Goal: Task Accomplishment & Management: Use online tool/utility

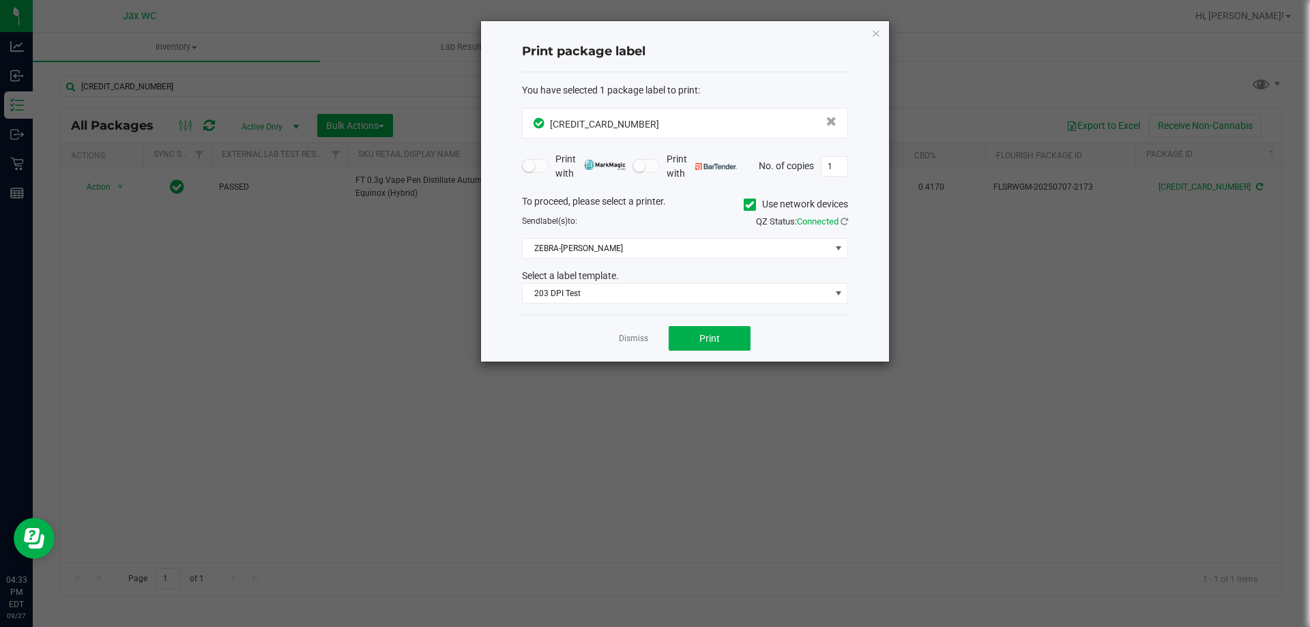
click at [633, 332] on app-cancel-button "Dismiss" at bounding box center [633, 339] width 29 height 14
click at [635, 335] on link "Dismiss" at bounding box center [633, 339] width 29 height 12
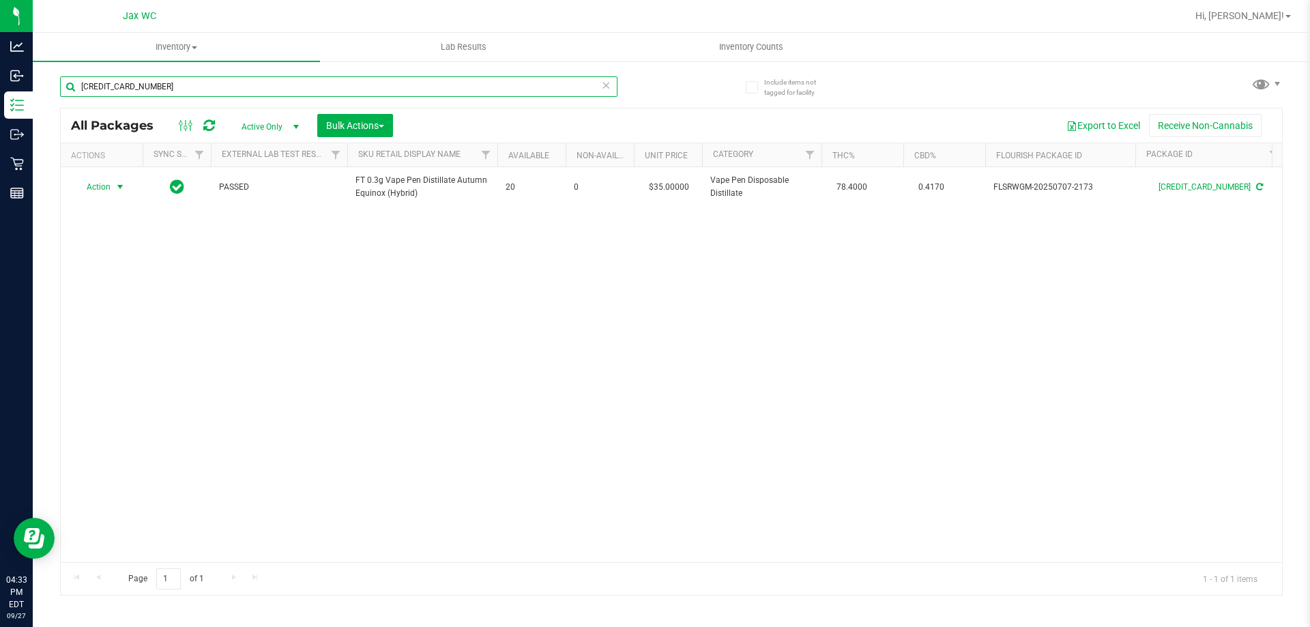
click at [224, 94] on input "[CREDIT_CARD_NUMBER]" at bounding box center [338, 86] width 557 height 20
click at [223, 93] on input "[CREDIT_CARD_NUMBER]" at bounding box center [338, 86] width 557 height 20
type input "7835018357962905"
click at [173, 88] on input "7835018357962905" at bounding box center [338, 86] width 557 height 20
click at [173, 87] on input "7835018357962905" at bounding box center [338, 86] width 557 height 20
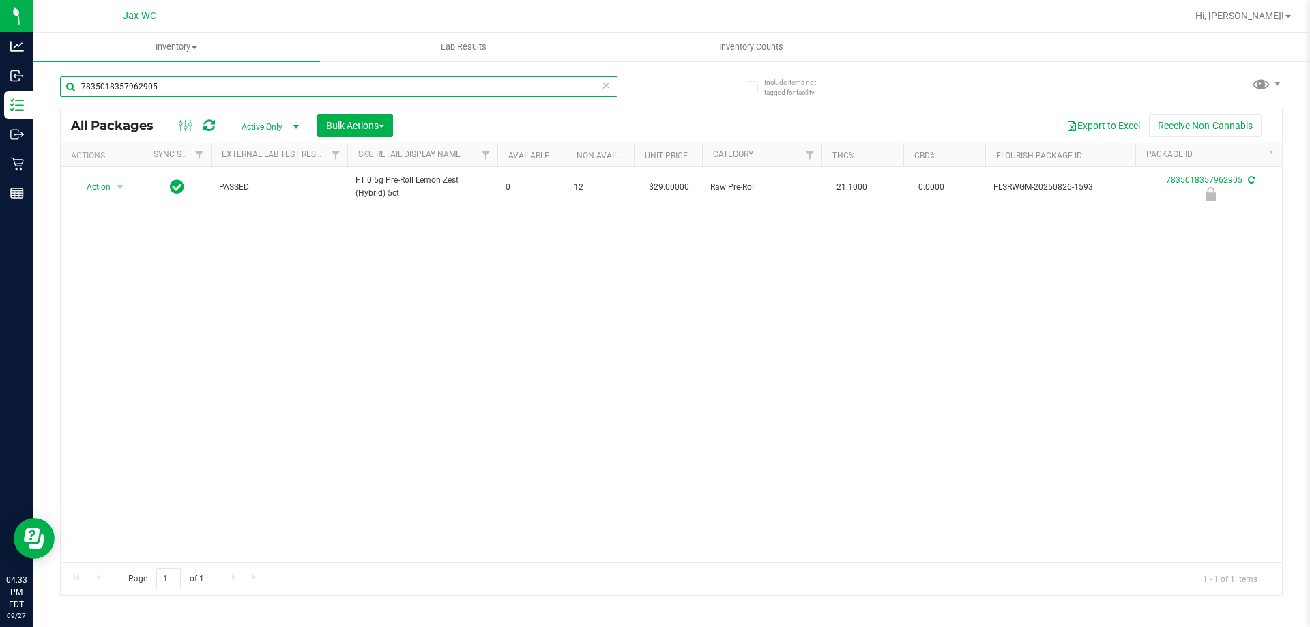
click at [173, 87] on input "7835018357962905" at bounding box center [338, 86] width 557 height 20
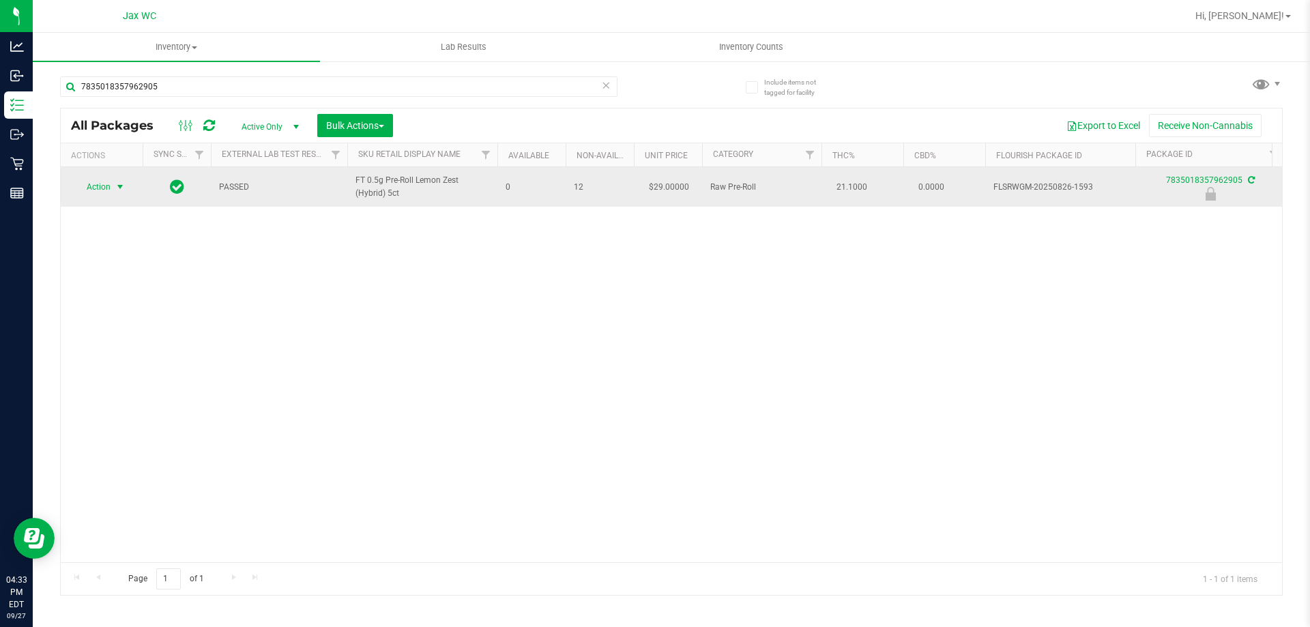
click at [101, 188] on span "Action" at bounding box center [92, 186] width 37 height 19
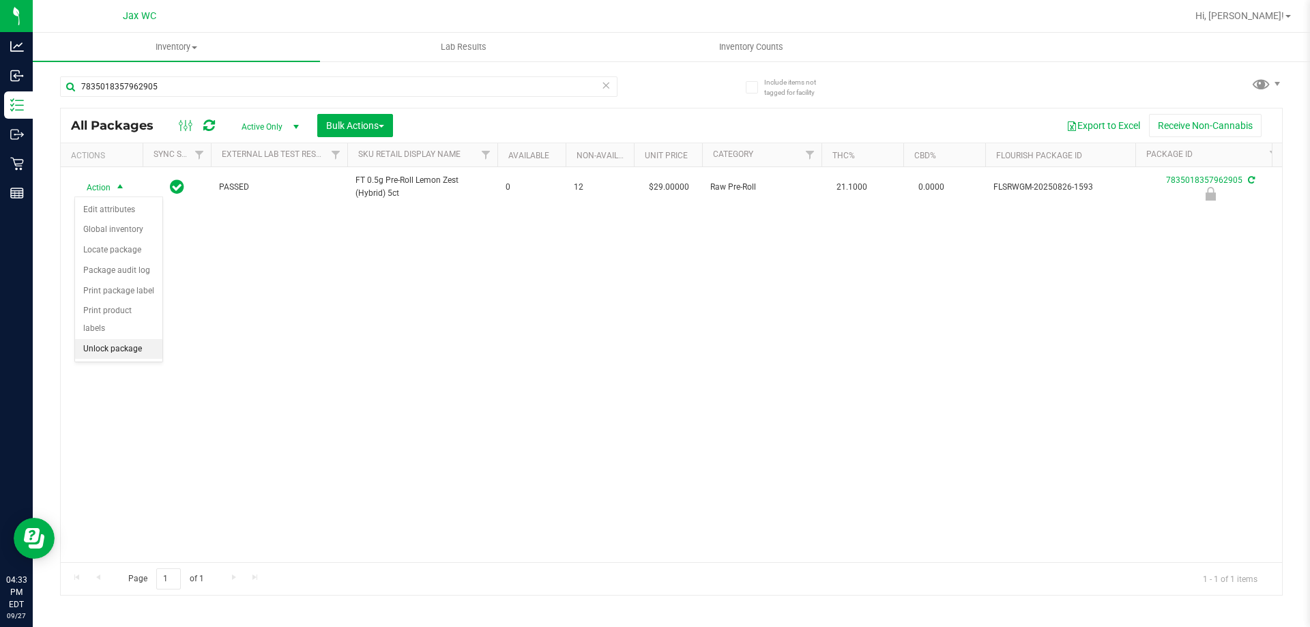
click at [115, 339] on li "Unlock package" at bounding box center [118, 349] width 87 height 20
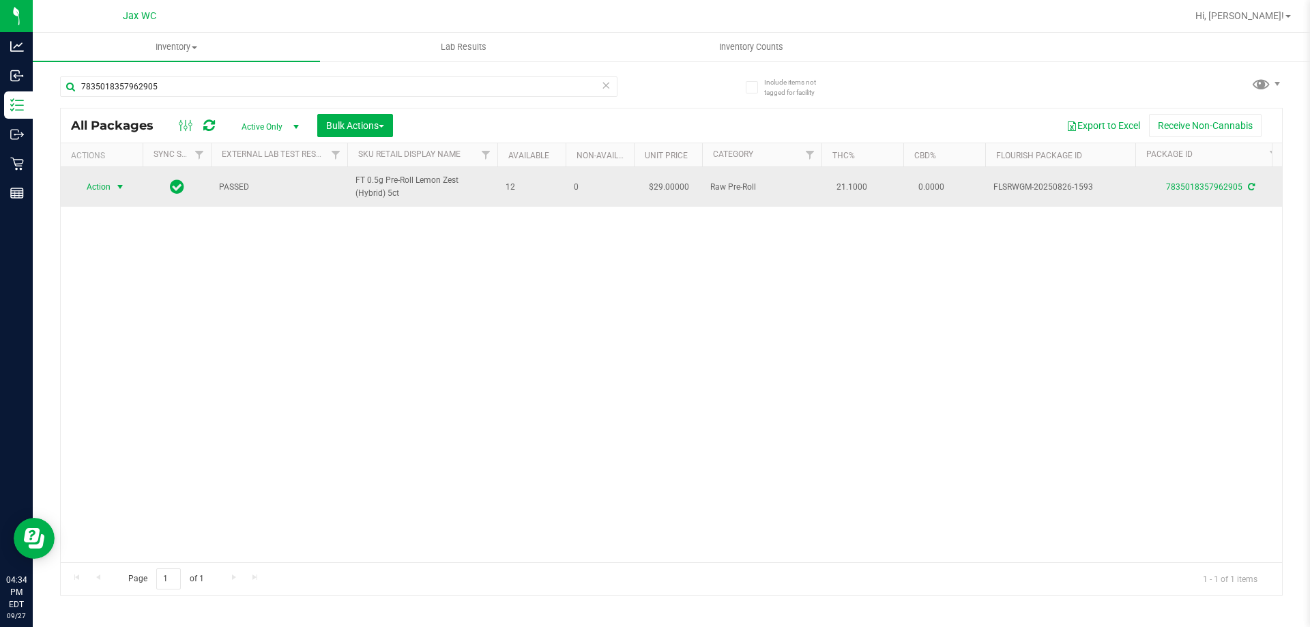
click at [101, 190] on span "Action" at bounding box center [92, 186] width 37 height 19
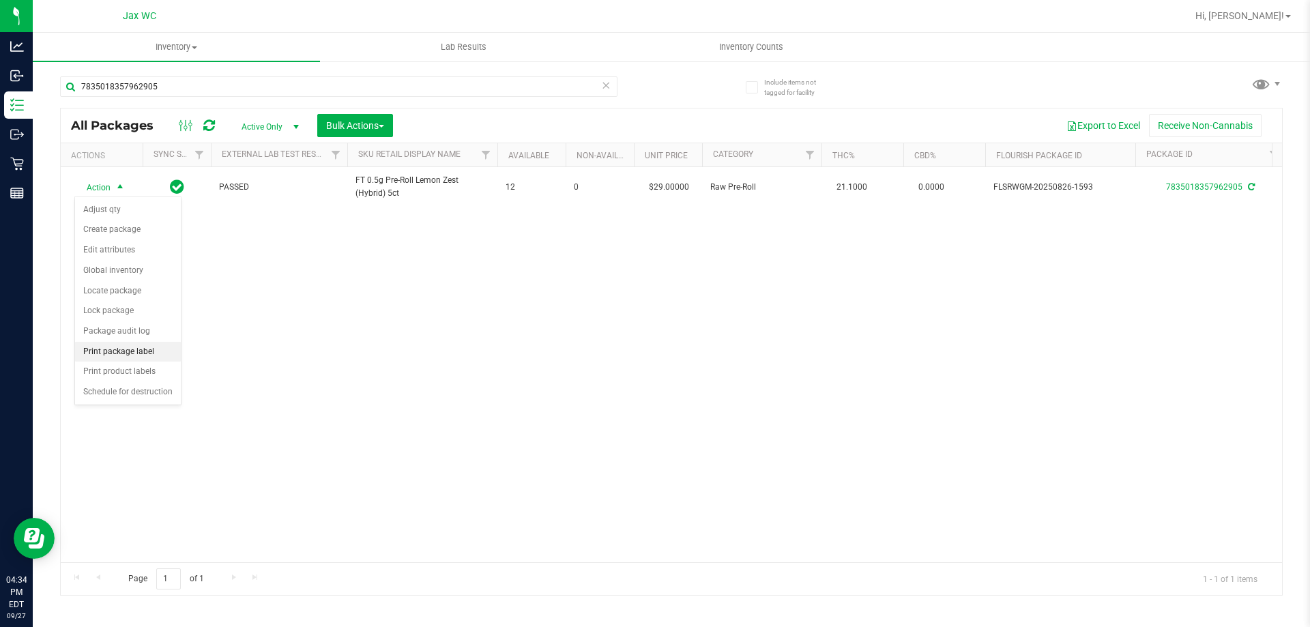
click at [151, 352] on li "Print package label" at bounding box center [128, 352] width 106 height 20
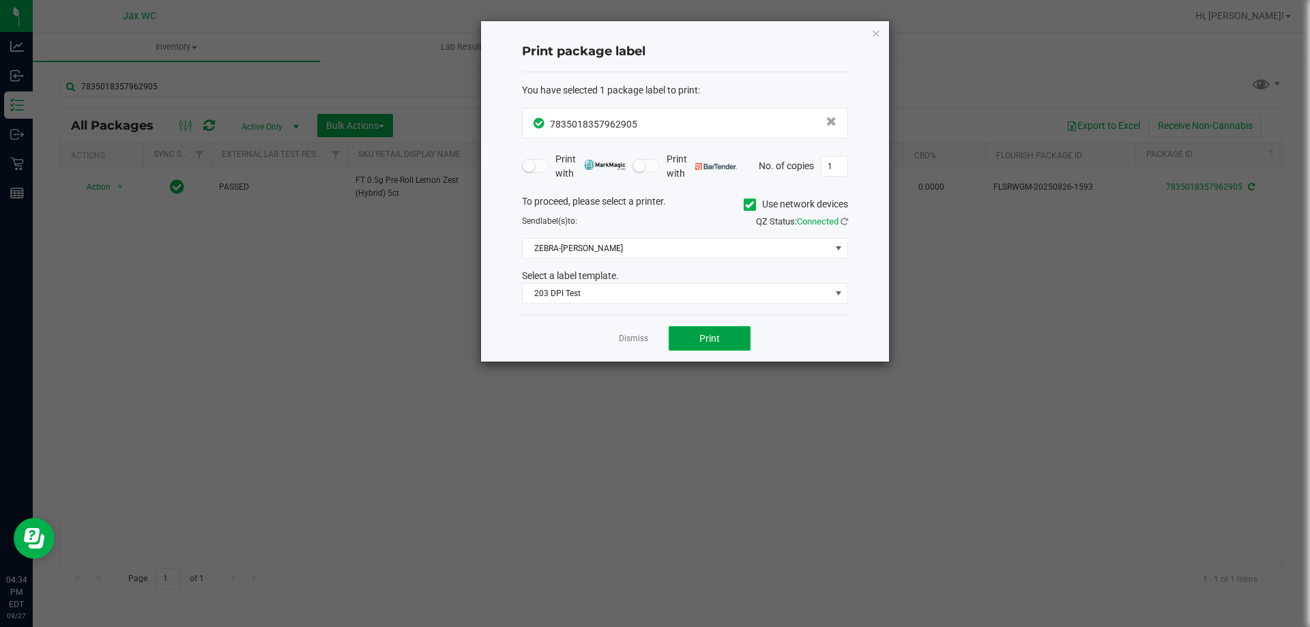
click at [720, 327] on button "Print" at bounding box center [710, 338] width 82 height 25
click at [624, 334] on link "Dismiss" at bounding box center [633, 339] width 29 height 12
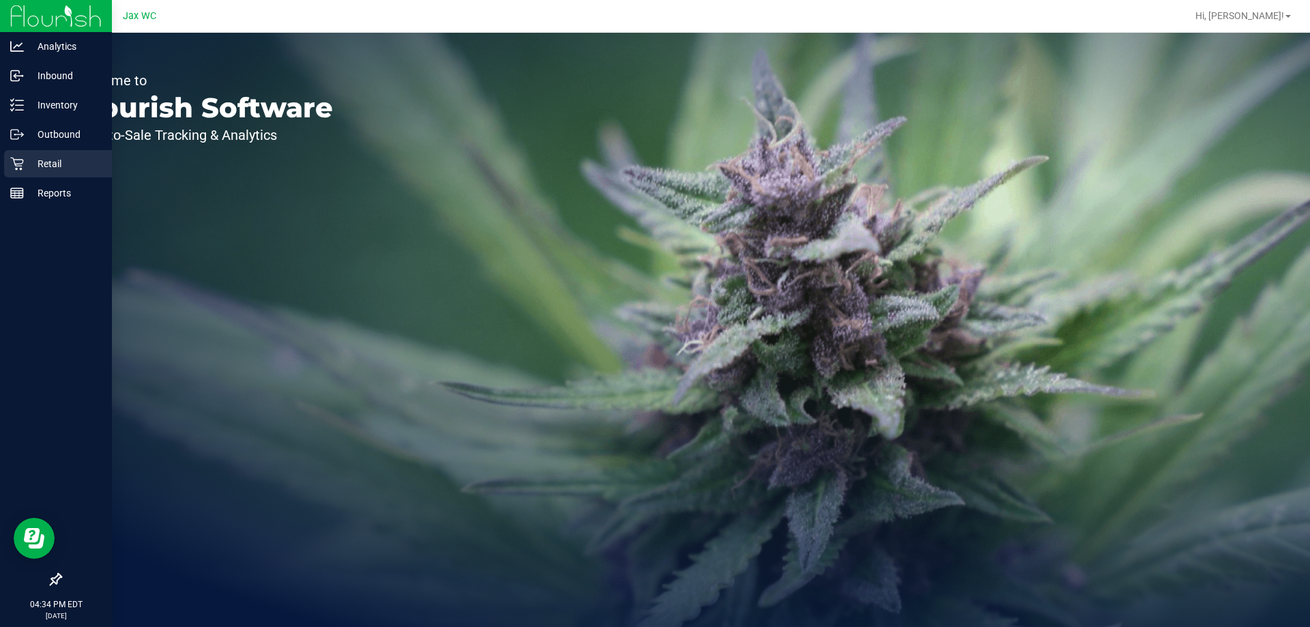
click at [14, 167] on icon at bounding box center [17, 164] width 14 height 14
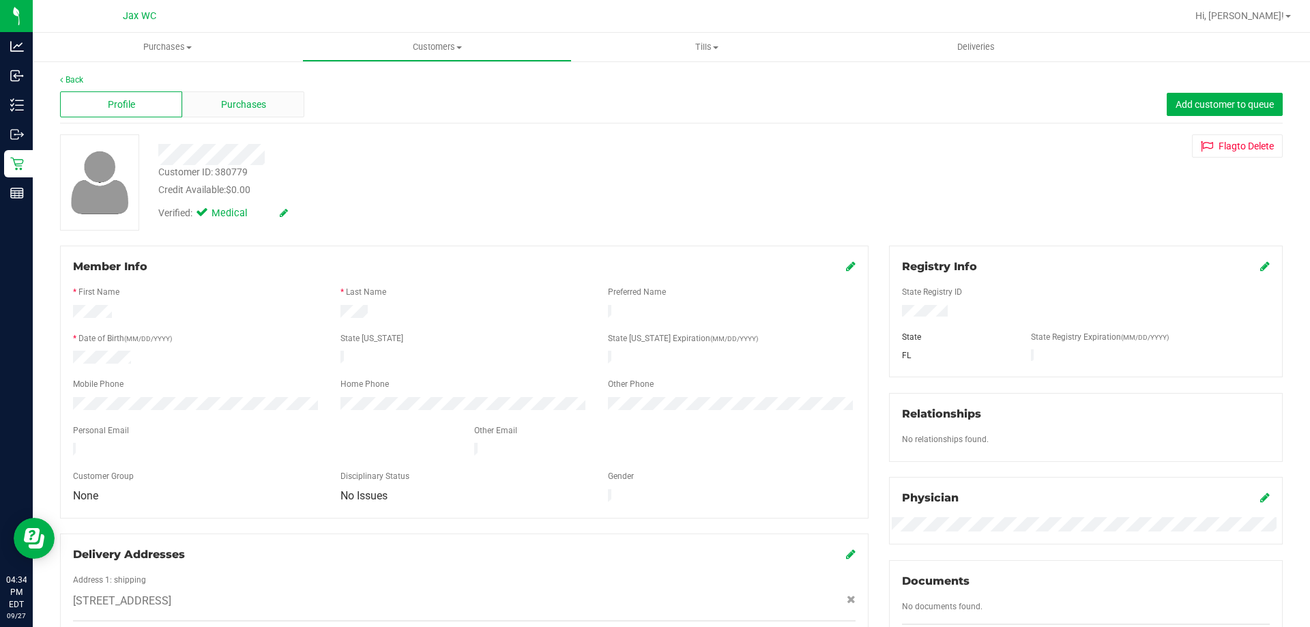
click at [251, 102] on span "Purchases" at bounding box center [243, 105] width 45 height 14
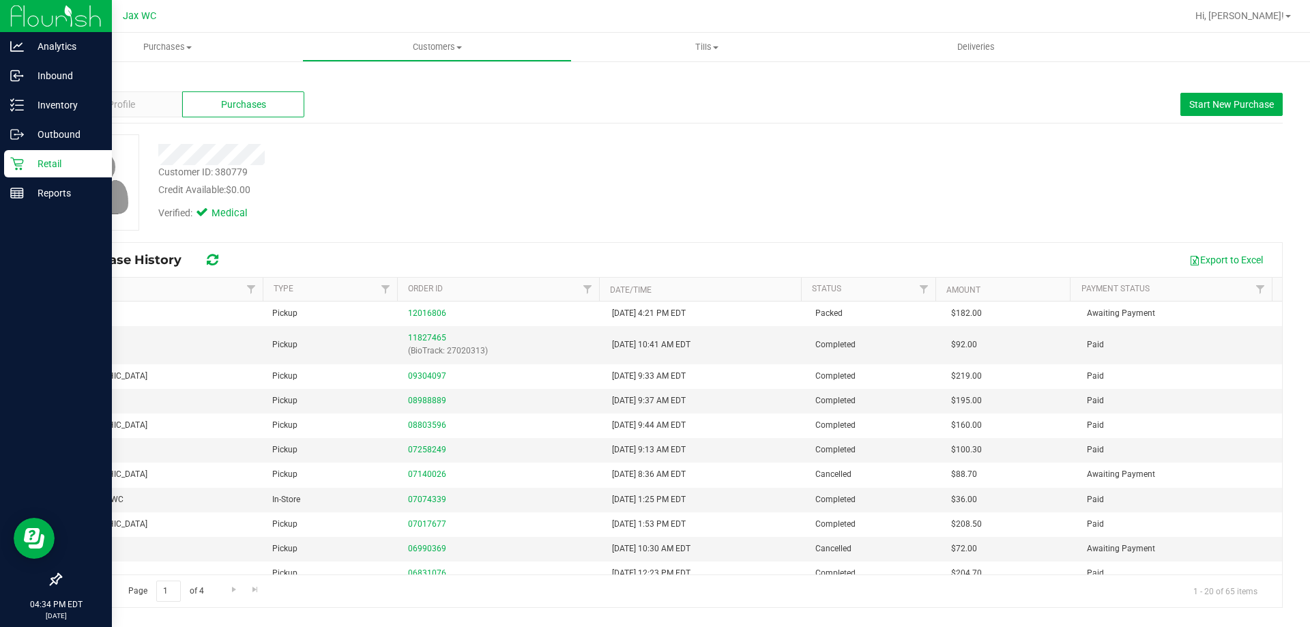
click at [57, 160] on p "Retail" at bounding box center [65, 164] width 82 height 16
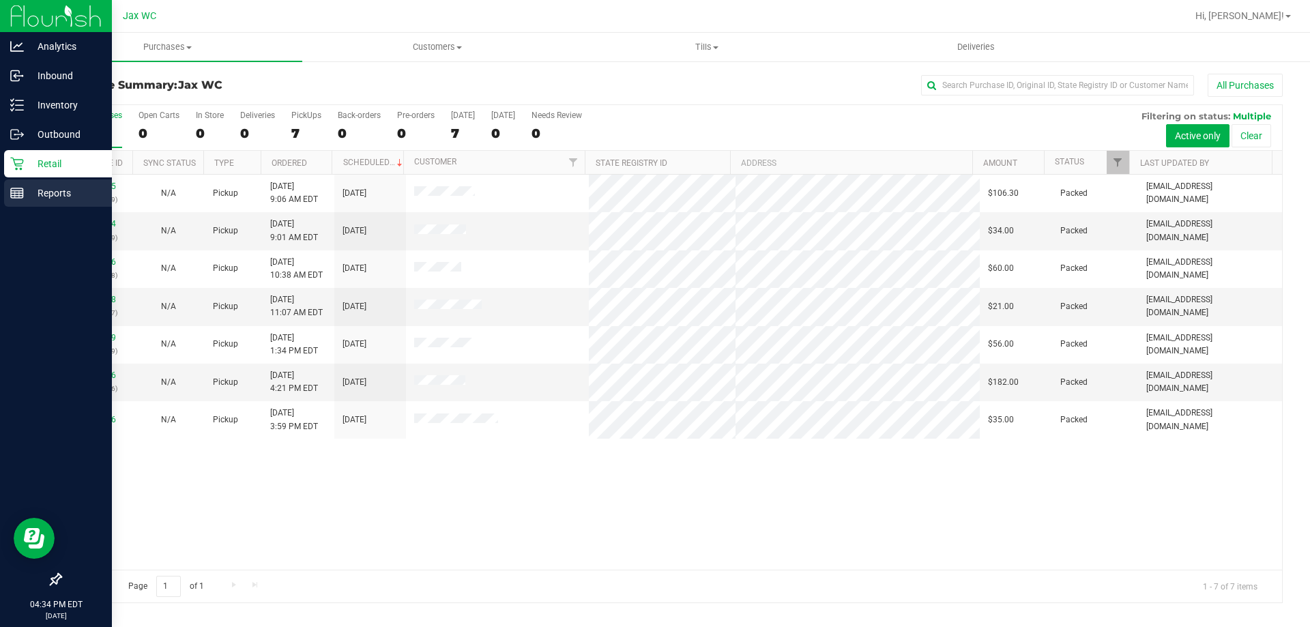
click at [19, 192] on line at bounding box center [19, 194] width 0 height 7
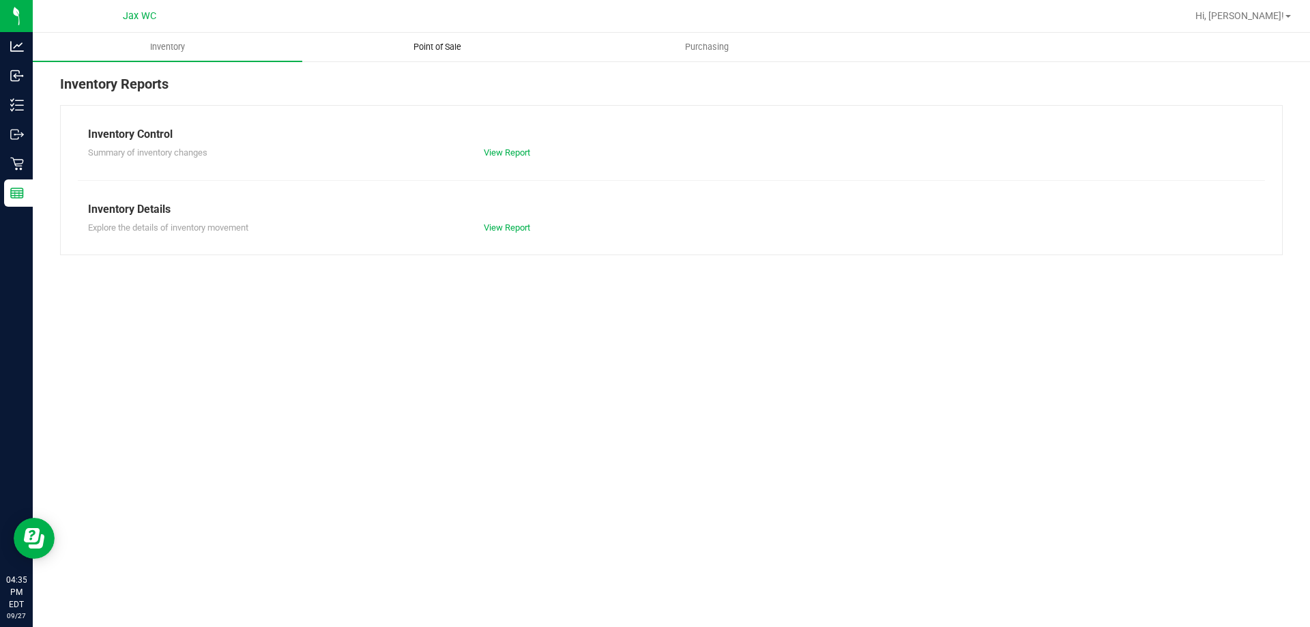
click at [438, 51] on span "Point of Sale" at bounding box center [437, 47] width 85 height 12
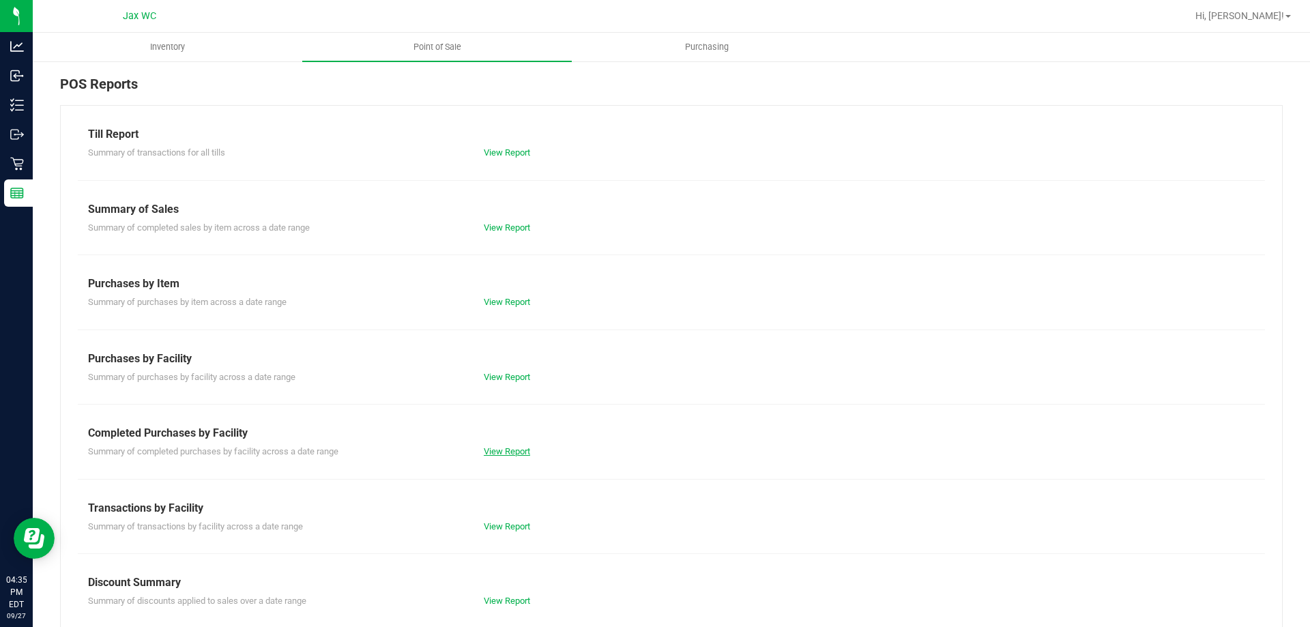
click at [515, 446] on link "View Report" at bounding box center [507, 451] width 46 height 10
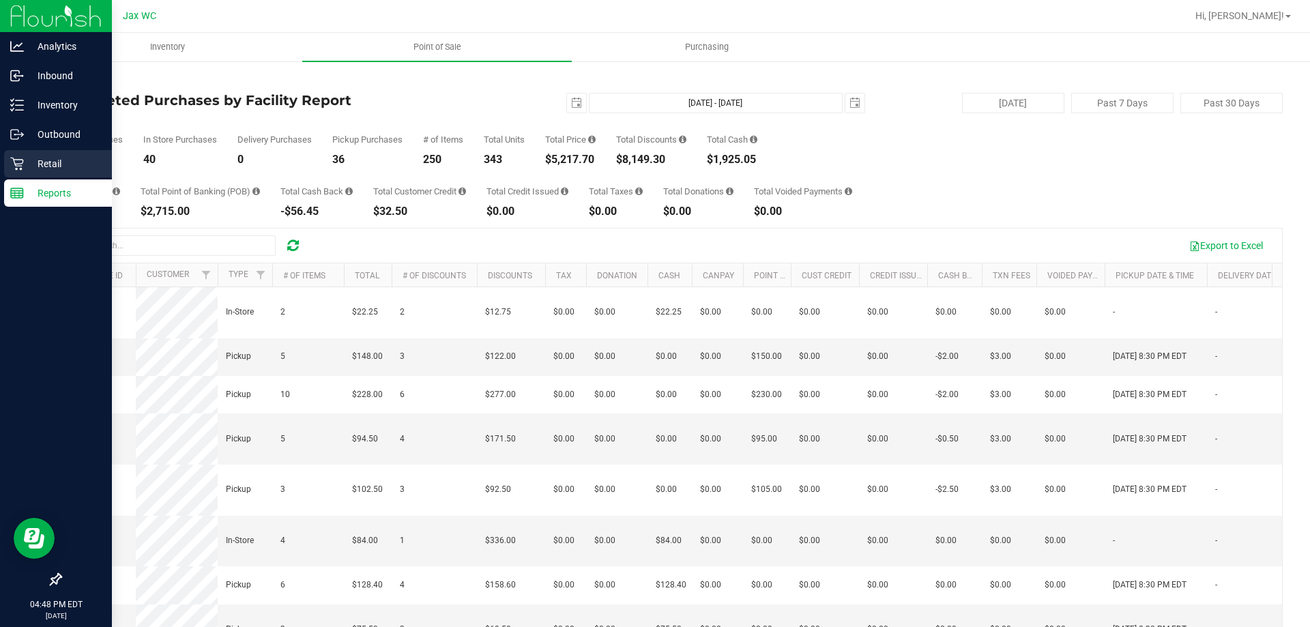
click at [23, 157] on div "Retail" at bounding box center [58, 163] width 108 height 27
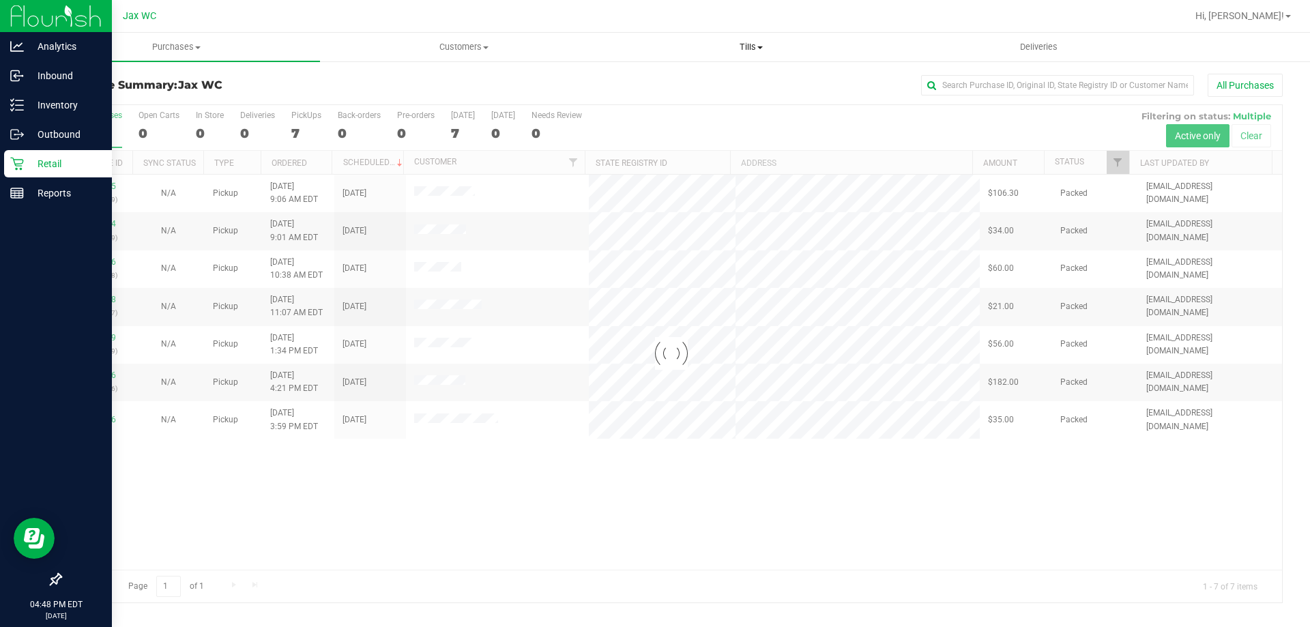
click at [739, 51] on span "Tills" at bounding box center [751, 47] width 286 height 12
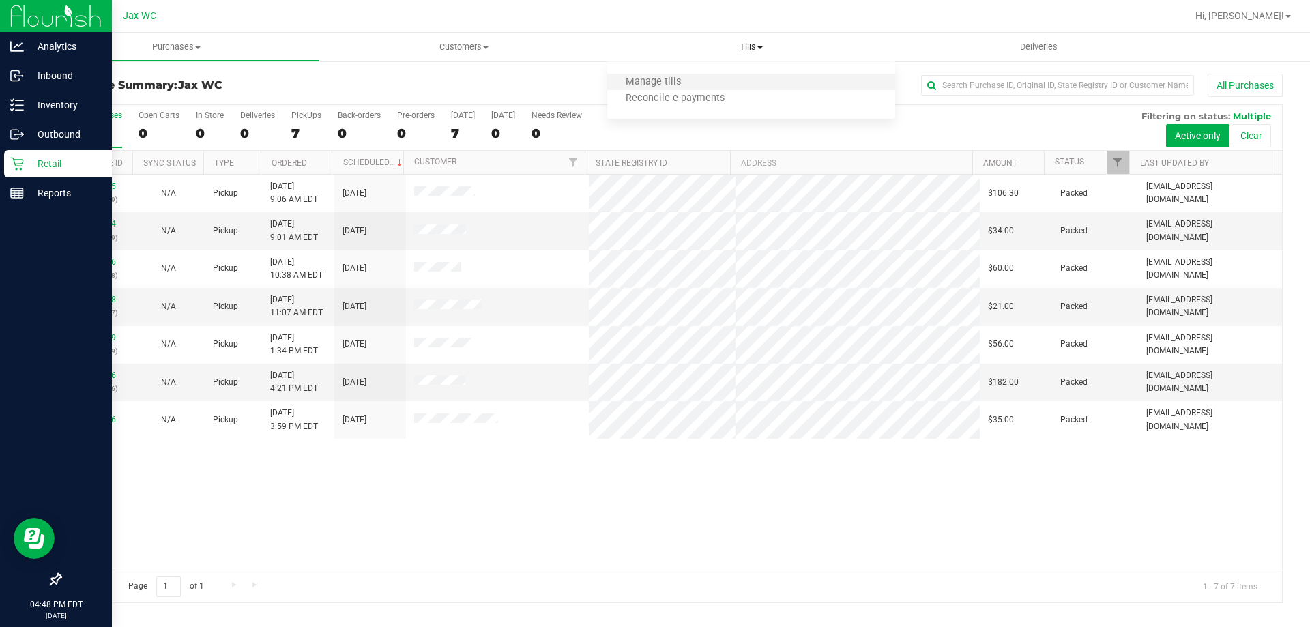
click at [706, 78] on li "Manage tills" at bounding box center [750, 82] width 287 height 16
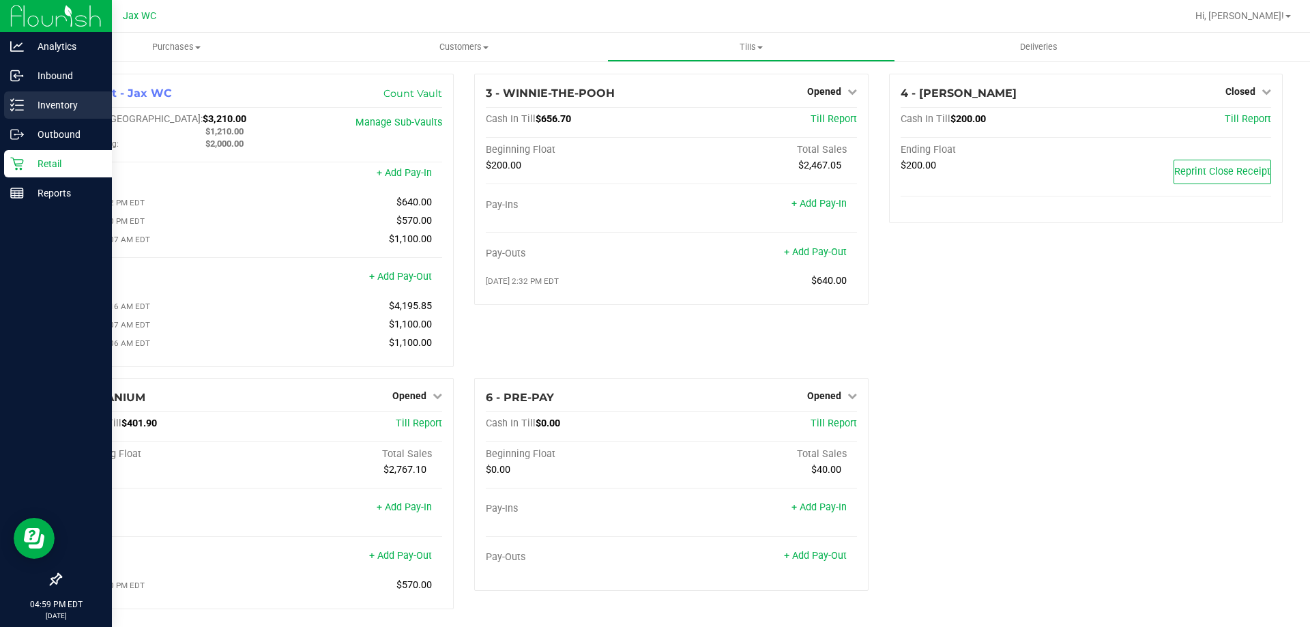
click at [22, 103] on icon at bounding box center [17, 105] width 14 height 14
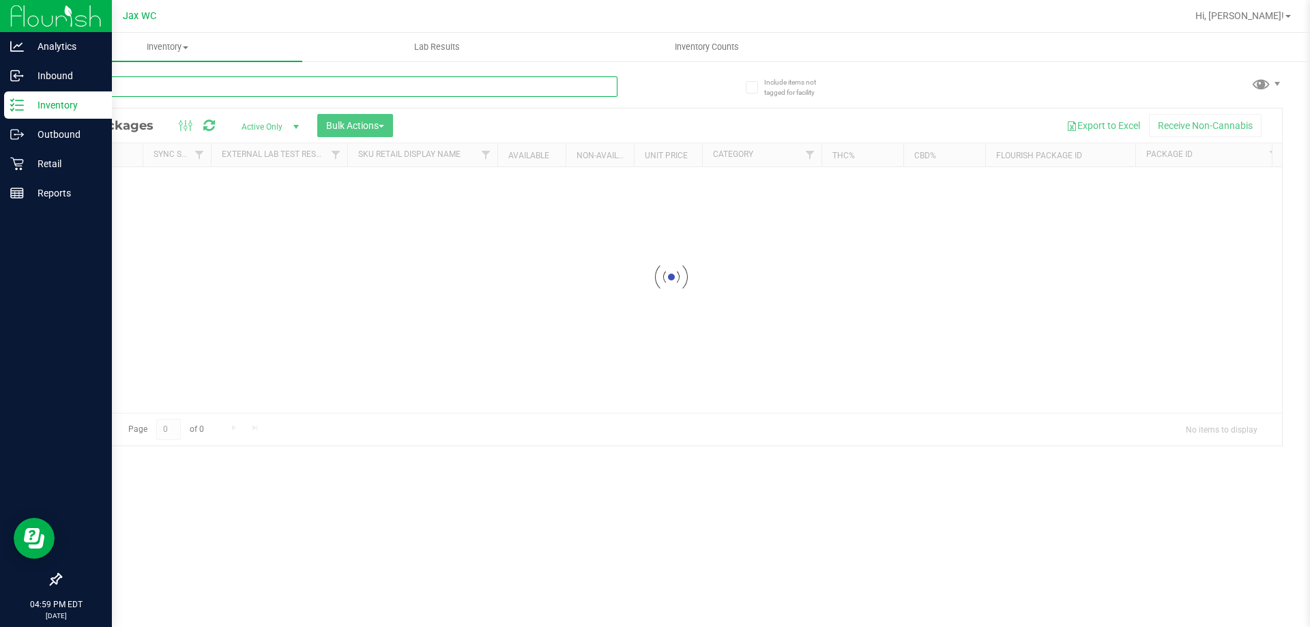
click at [115, 93] on input "text" at bounding box center [338, 86] width 557 height 20
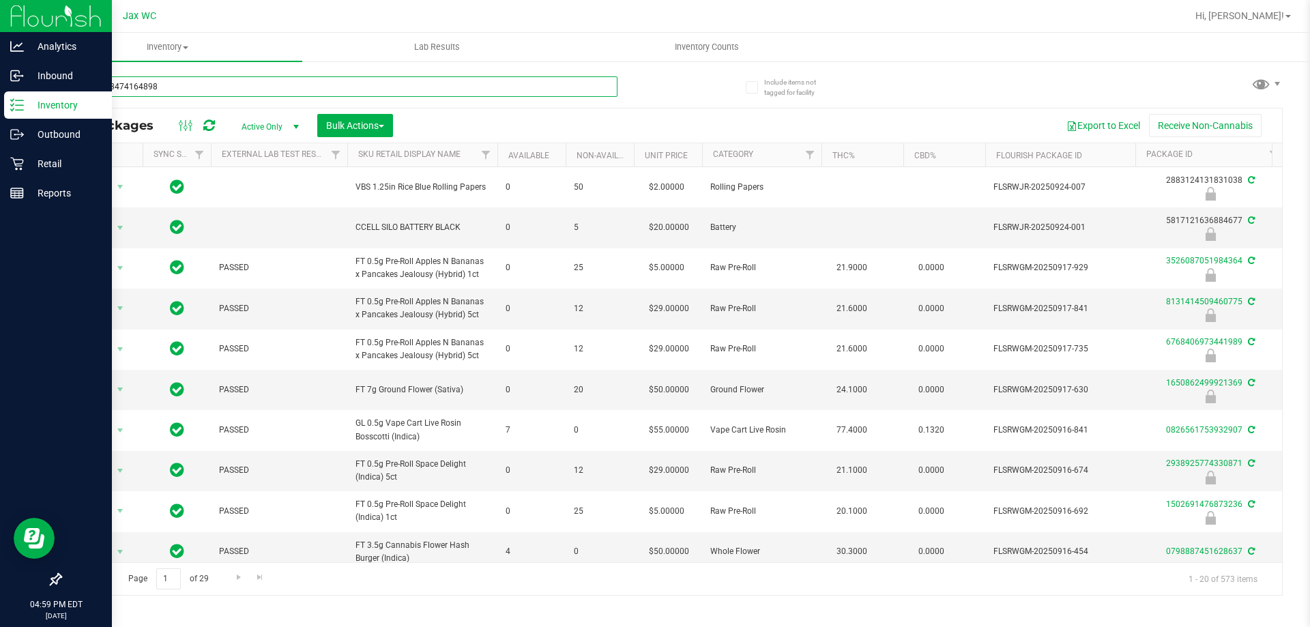
type input "8467433474164898"
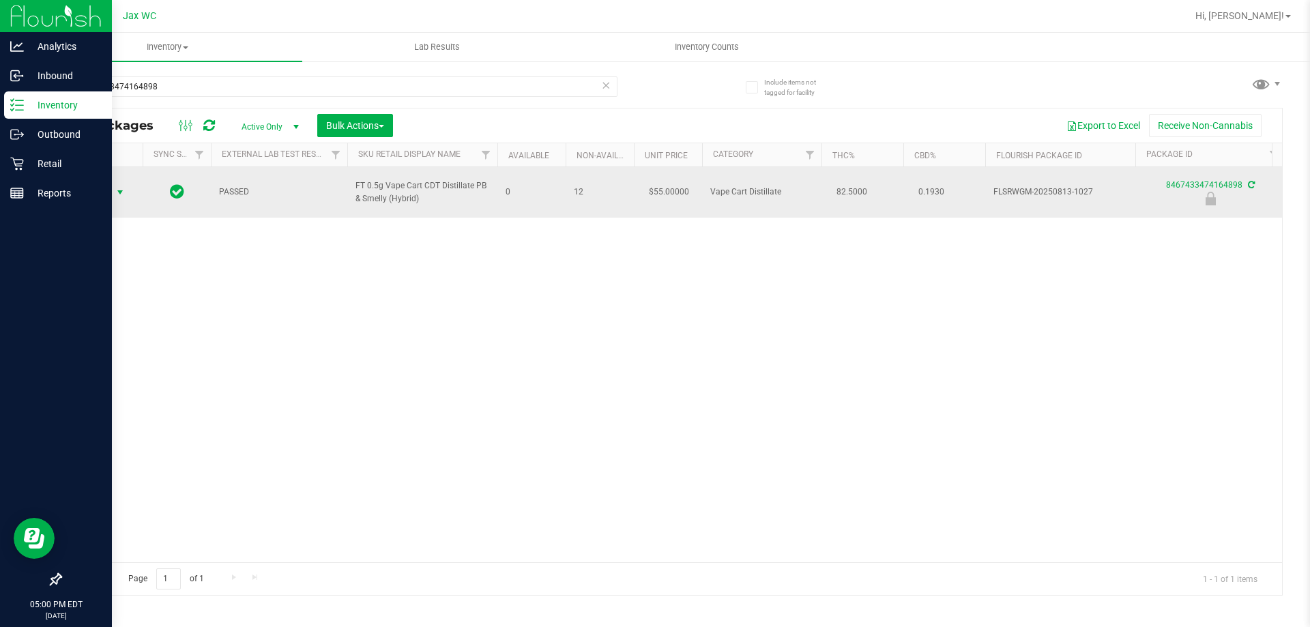
click at [108, 192] on span "Action" at bounding box center [92, 192] width 37 height 19
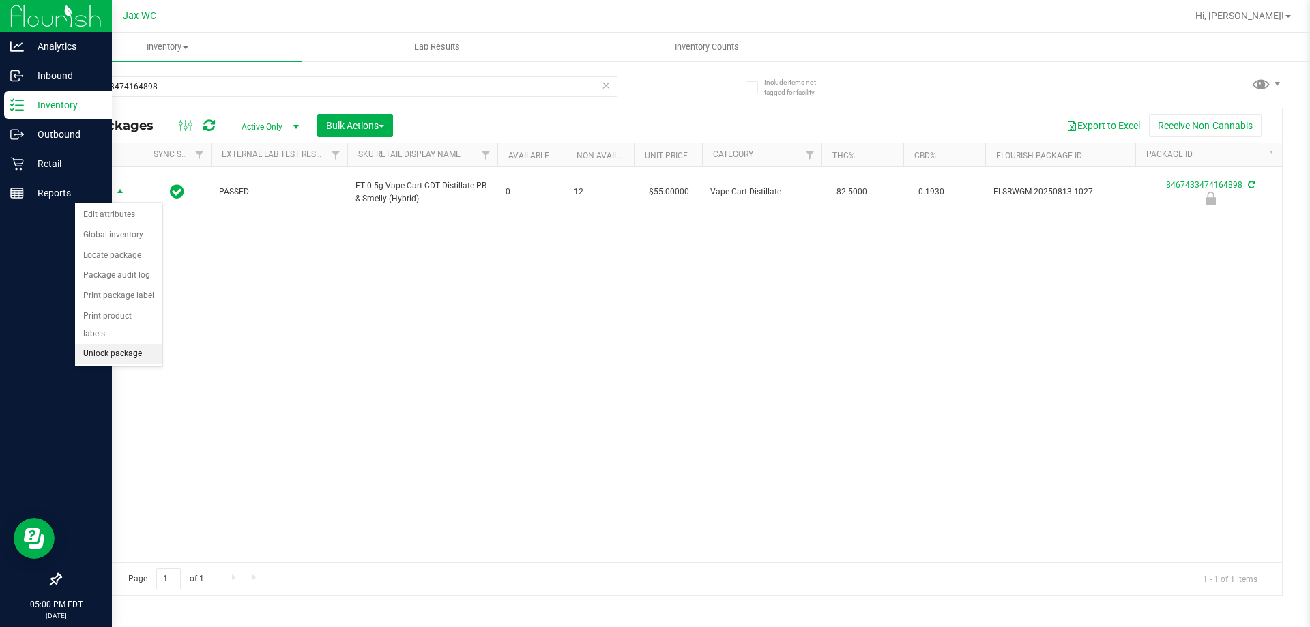
click at [150, 344] on li "Unlock package" at bounding box center [118, 354] width 87 height 20
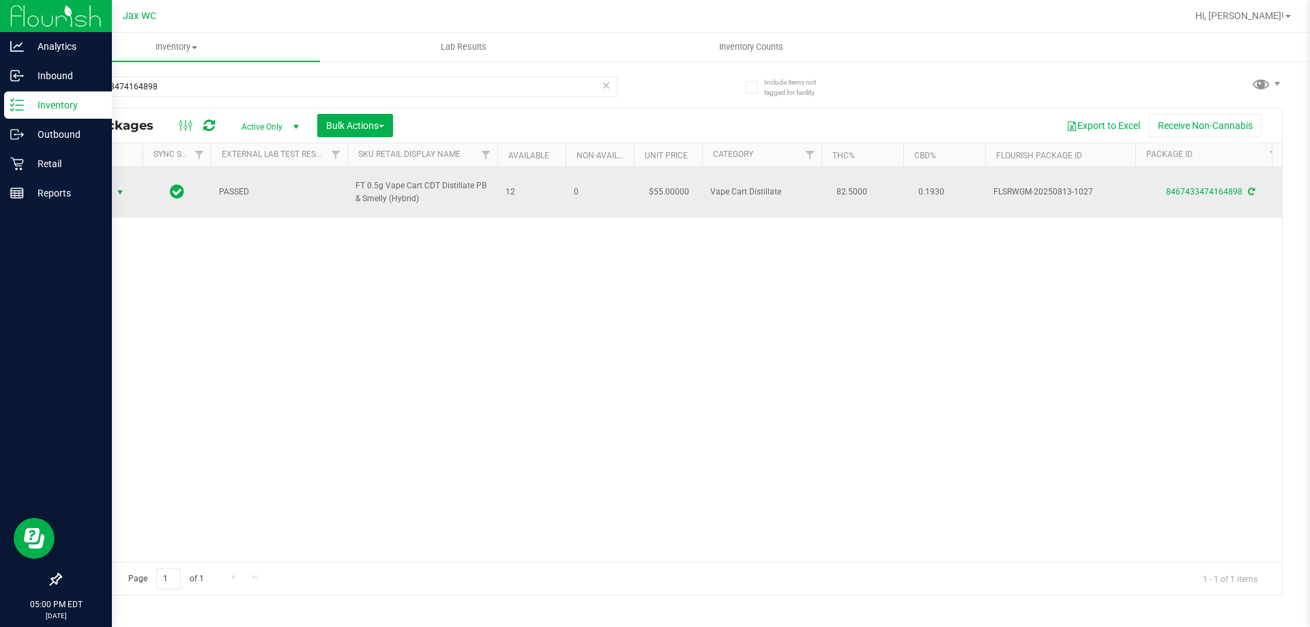
click at [93, 197] on span "Action" at bounding box center [92, 192] width 37 height 19
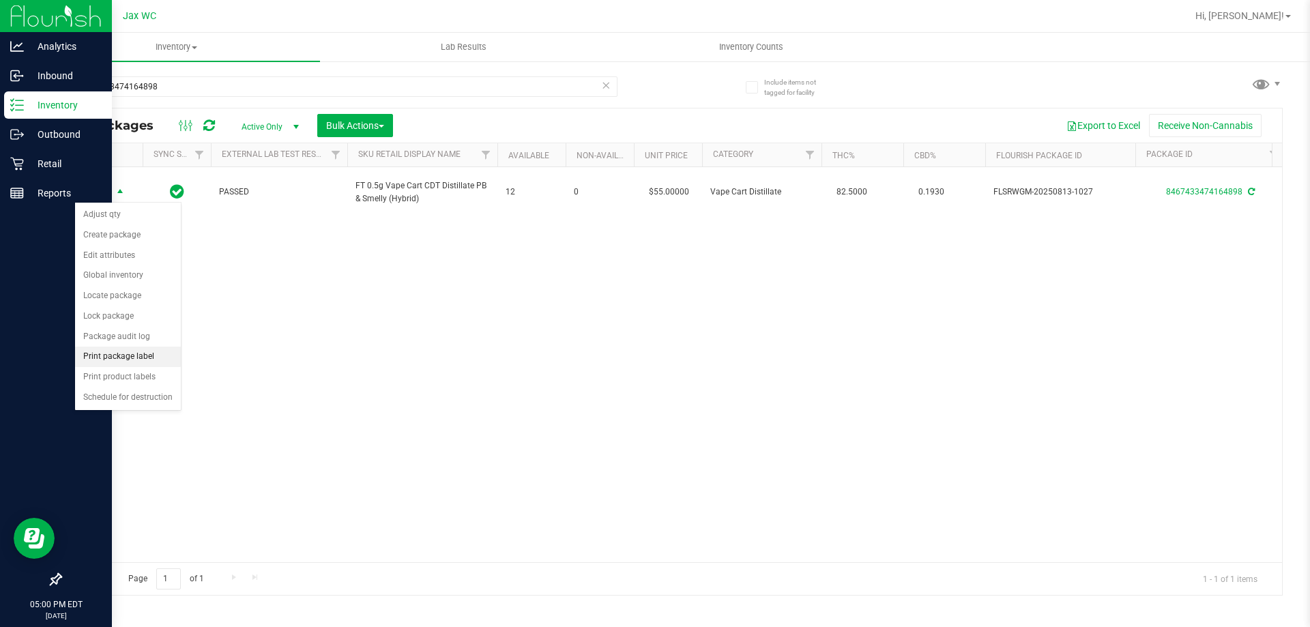
click at [154, 352] on li "Print package label" at bounding box center [128, 357] width 106 height 20
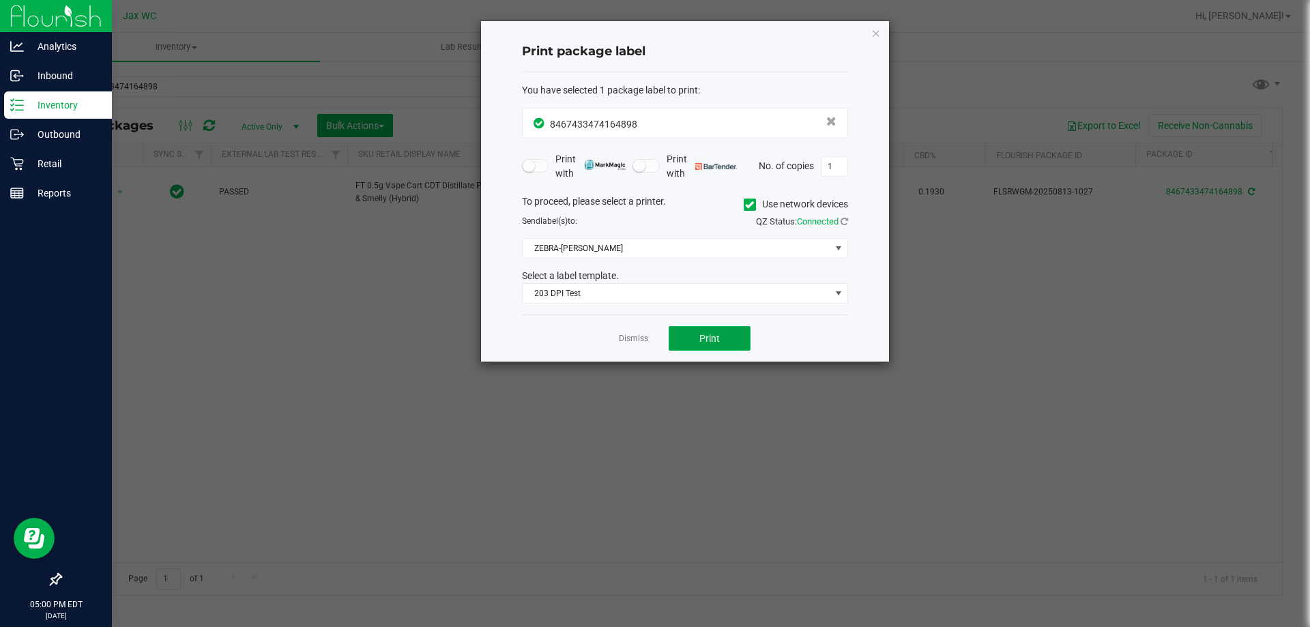
click at [729, 330] on button "Print" at bounding box center [710, 338] width 82 height 25
